Goal: Go to known website: Go to known website

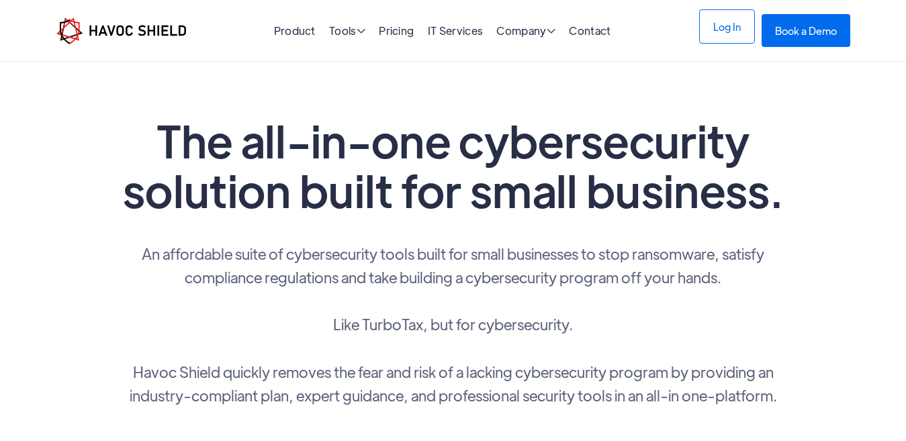
click at [727, 30] on link "Log In" at bounding box center [727, 26] width 56 height 34
